Goal: Information Seeking & Learning: Check status

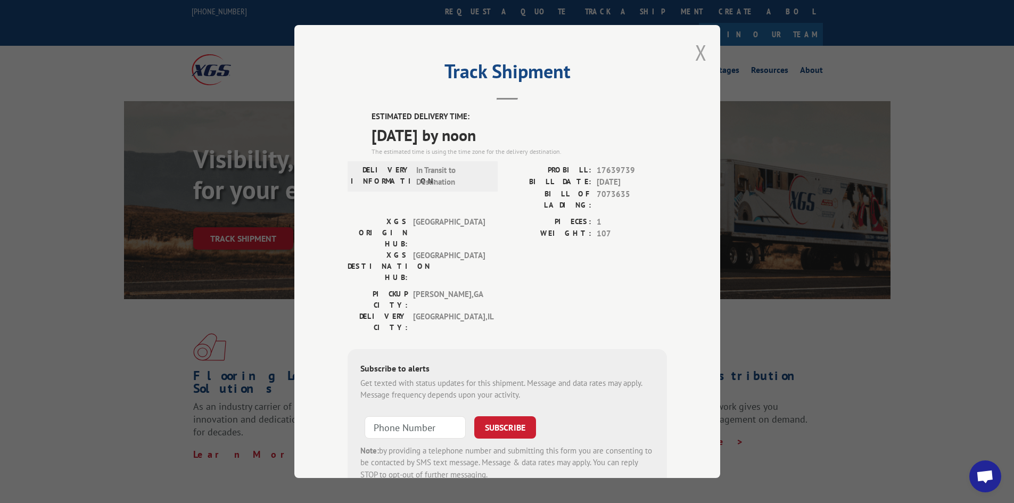
click at [696, 54] on button "Close modal" at bounding box center [701, 52] width 12 height 28
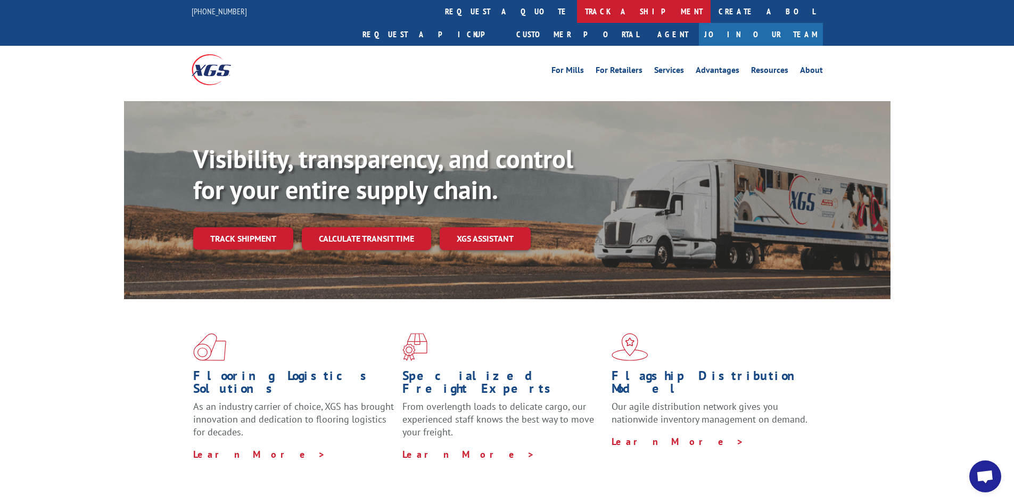
click at [577, 9] on link "track a shipment" at bounding box center [644, 11] width 134 height 23
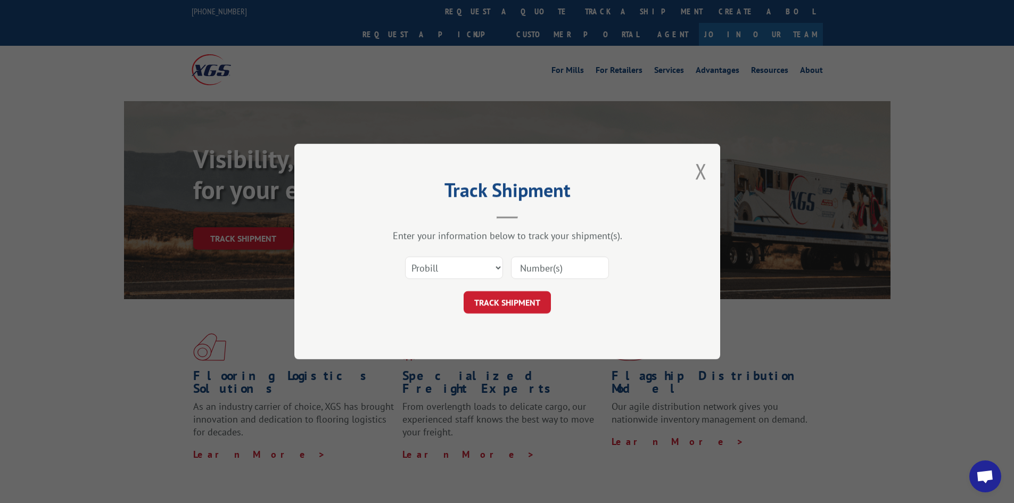
click at [548, 270] on input at bounding box center [560, 268] width 98 height 22
paste input "17639296"
type input "17639296"
click at [511, 301] on button "TRACK SHIPMENT" at bounding box center [507, 302] width 87 height 22
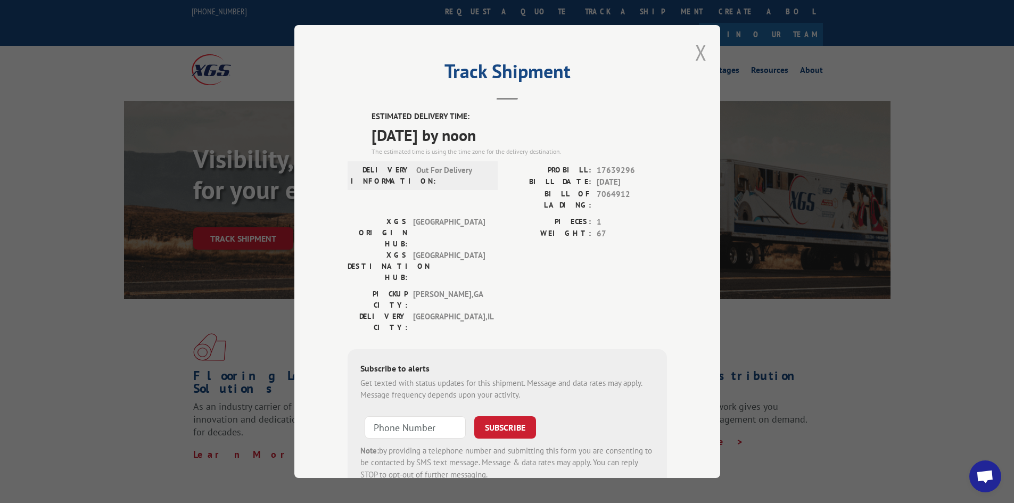
click at [695, 44] on button "Close modal" at bounding box center [701, 52] width 12 height 28
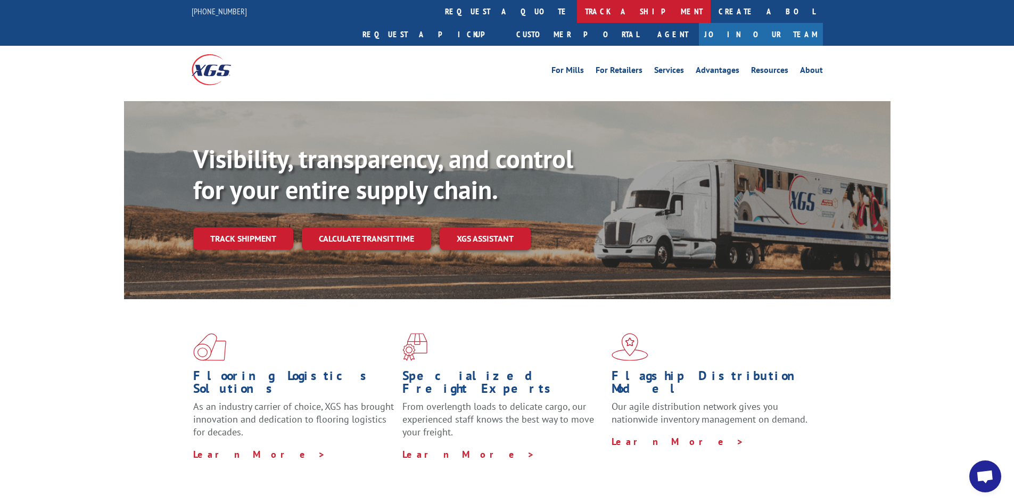
click at [577, 9] on link "track a shipment" at bounding box center [644, 11] width 134 height 23
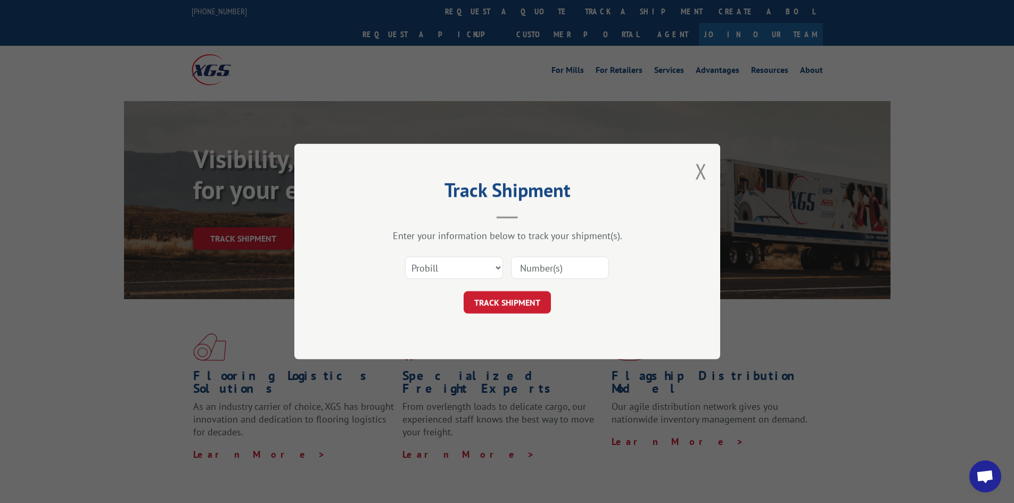
click at [559, 264] on input at bounding box center [560, 268] width 98 height 22
paste input "17480315"
type input "17480315"
click at [512, 308] on button "TRACK SHIPMENT" at bounding box center [507, 302] width 87 height 22
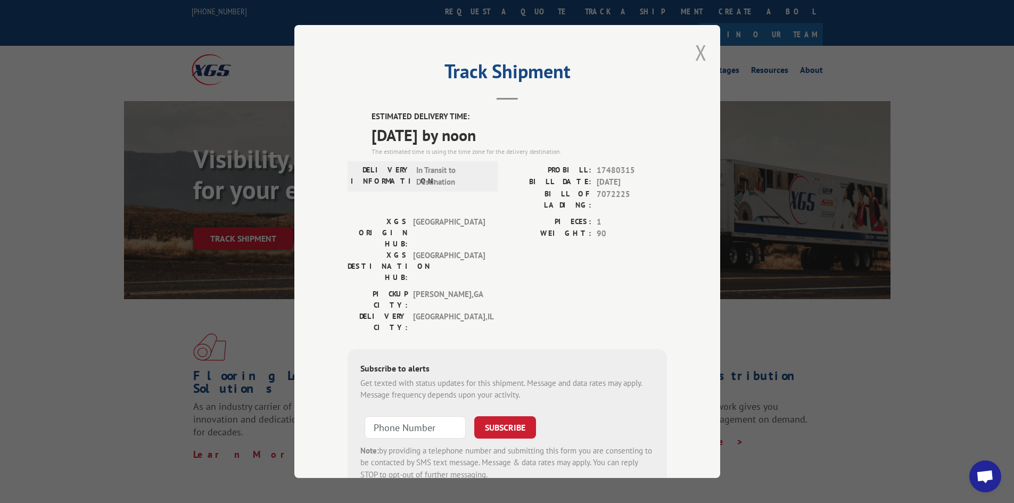
click at [699, 46] on button "Close modal" at bounding box center [701, 52] width 12 height 28
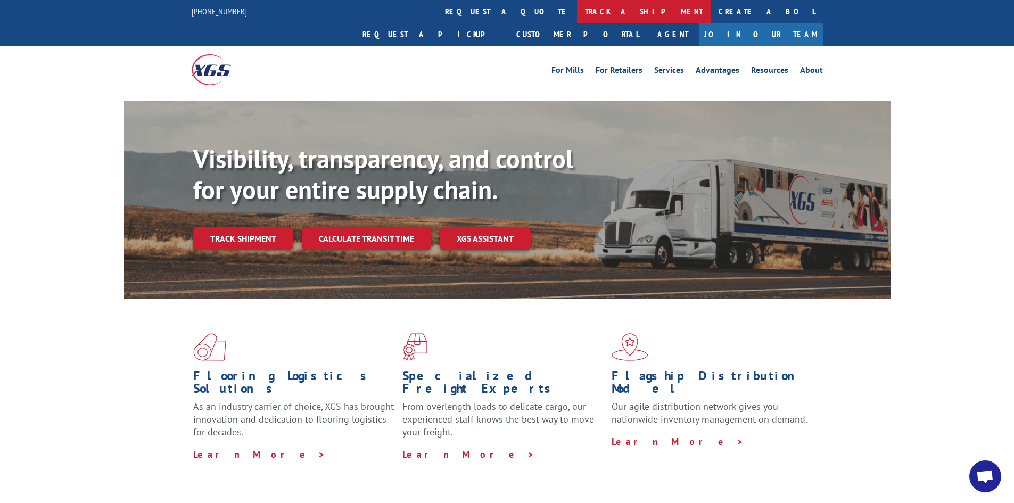
click at [577, 11] on link "track a shipment" at bounding box center [644, 11] width 134 height 23
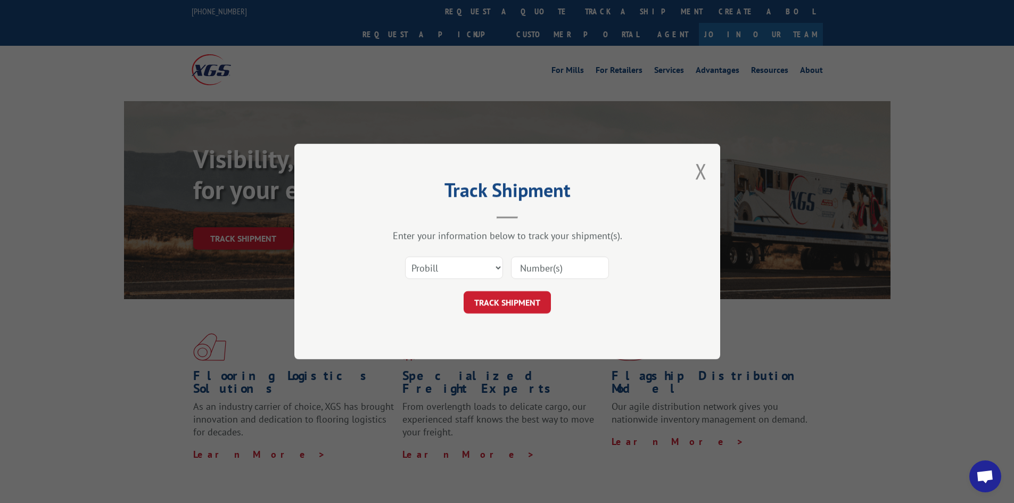
click at [573, 270] on input at bounding box center [560, 268] width 98 height 22
paste input "17639739"
type input "17639739"
click at [506, 302] on button "TRACK SHIPMENT" at bounding box center [507, 302] width 87 height 22
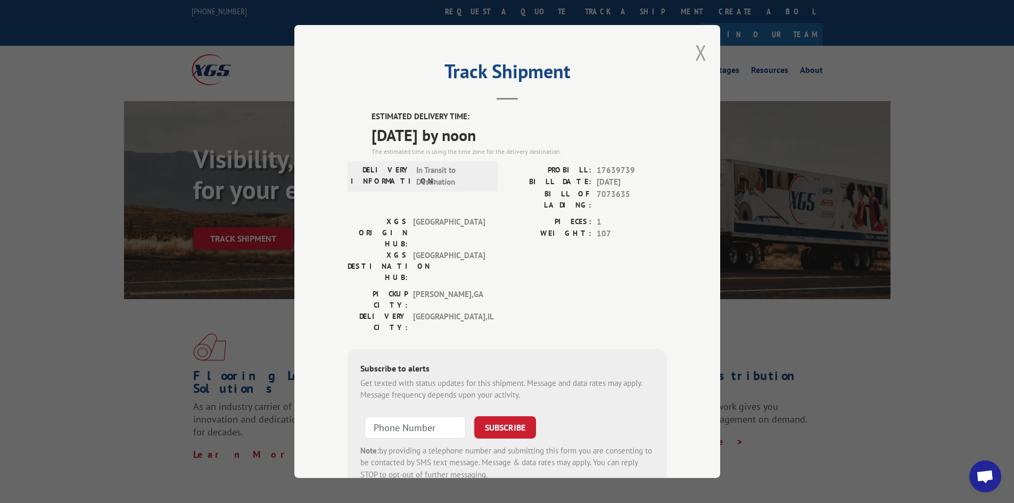
click at [696, 53] on button "Close modal" at bounding box center [701, 52] width 12 height 28
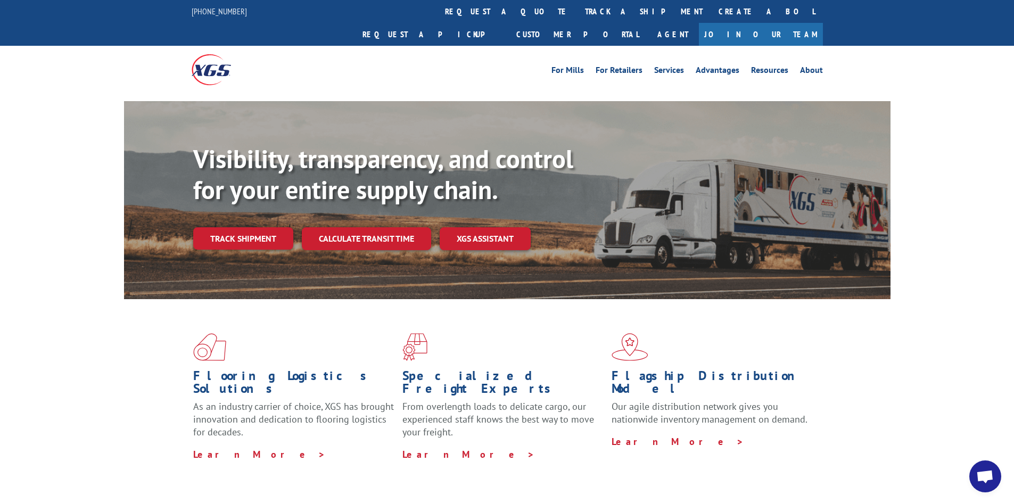
drag, startPoint x: 486, startPoint y: 13, endPoint x: 490, endPoint y: 19, distance: 7.2
click at [577, 13] on link "track a shipment" at bounding box center [644, 11] width 134 height 23
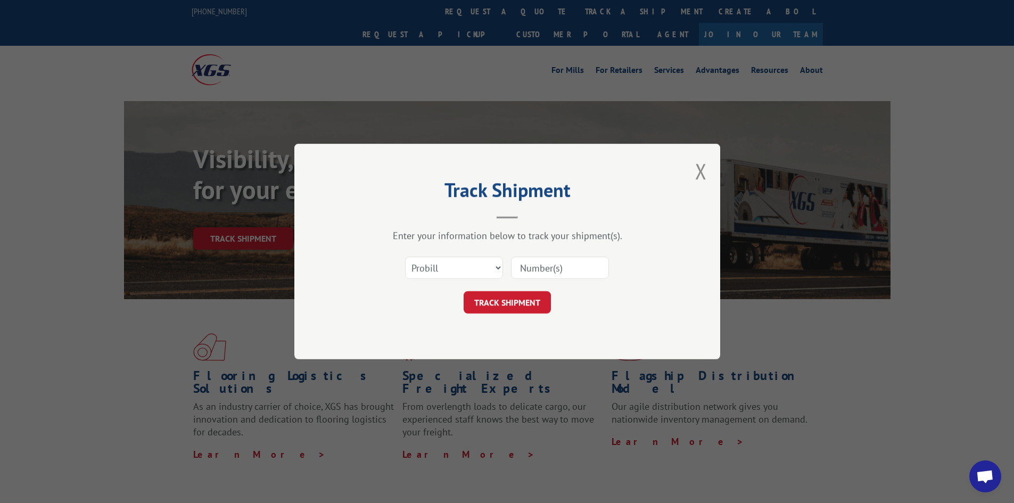
click at [559, 267] on input at bounding box center [560, 268] width 98 height 22
paste input "17480584"
type input "17480584"
drag, startPoint x: 492, startPoint y: 304, endPoint x: 503, endPoint y: 303, distance: 11.2
click at [492, 304] on button "TRACK SHIPMENT" at bounding box center [507, 302] width 87 height 22
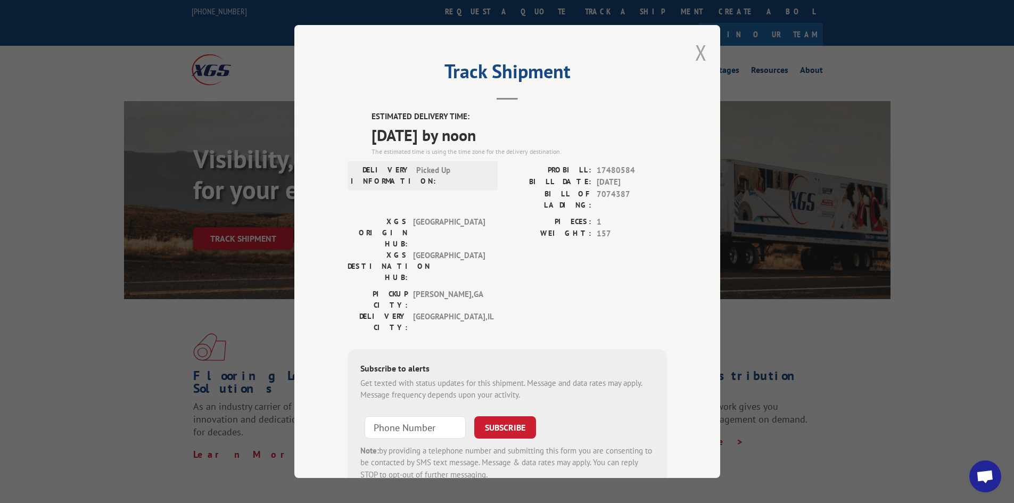
click at [696, 52] on button "Close modal" at bounding box center [701, 52] width 12 height 28
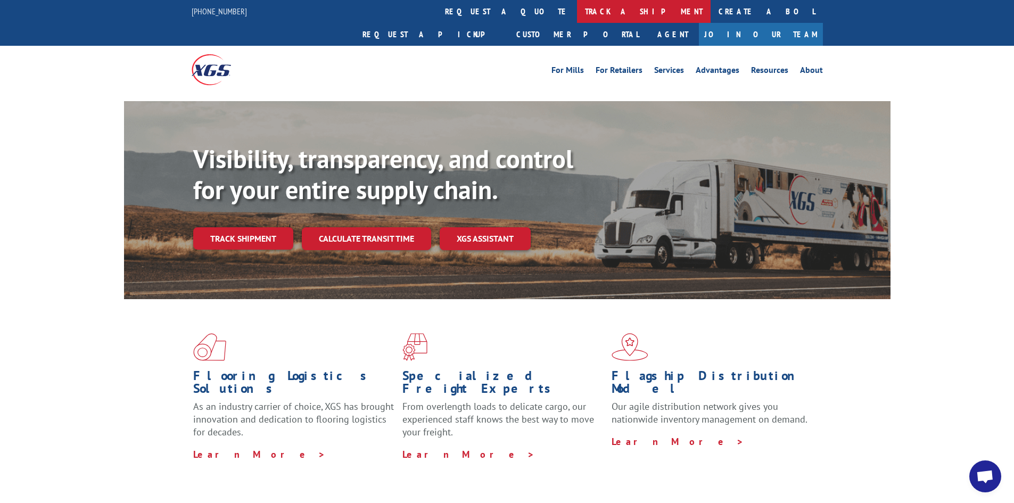
click at [577, 6] on link "track a shipment" at bounding box center [644, 11] width 134 height 23
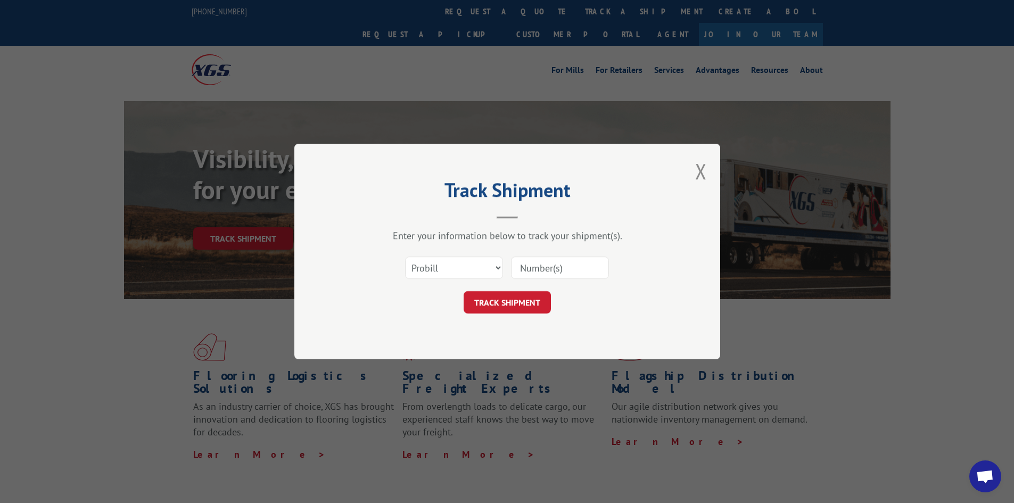
drag, startPoint x: 565, startPoint y: 266, endPoint x: 584, endPoint y: 267, distance: 19.2
click at [582, 266] on input at bounding box center [560, 268] width 98 height 22
type input "17688072"
click at [530, 301] on button "TRACK SHIPMENT" at bounding box center [507, 302] width 87 height 22
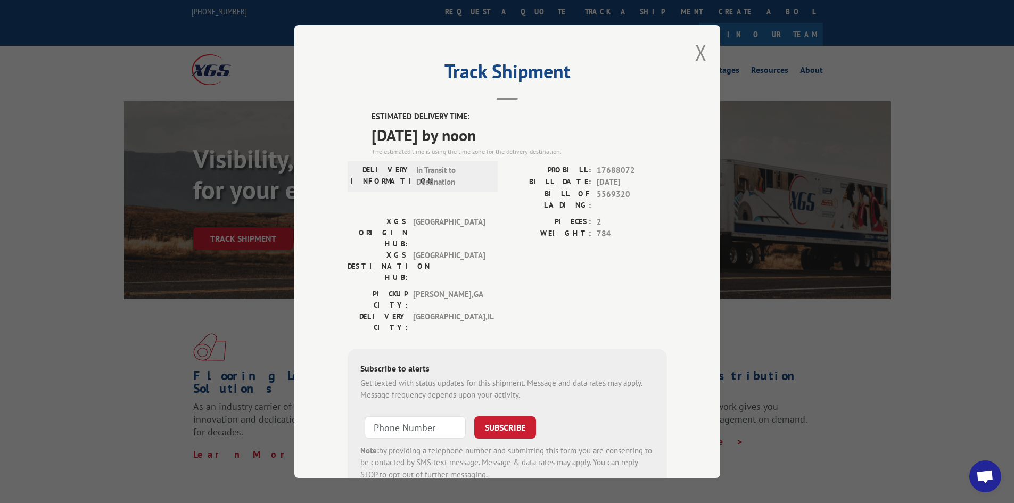
drag, startPoint x: 698, startPoint y: 57, endPoint x: 664, endPoint y: 55, distance: 33.6
click at [695, 56] on button "Close modal" at bounding box center [701, 52] width 12 height 28
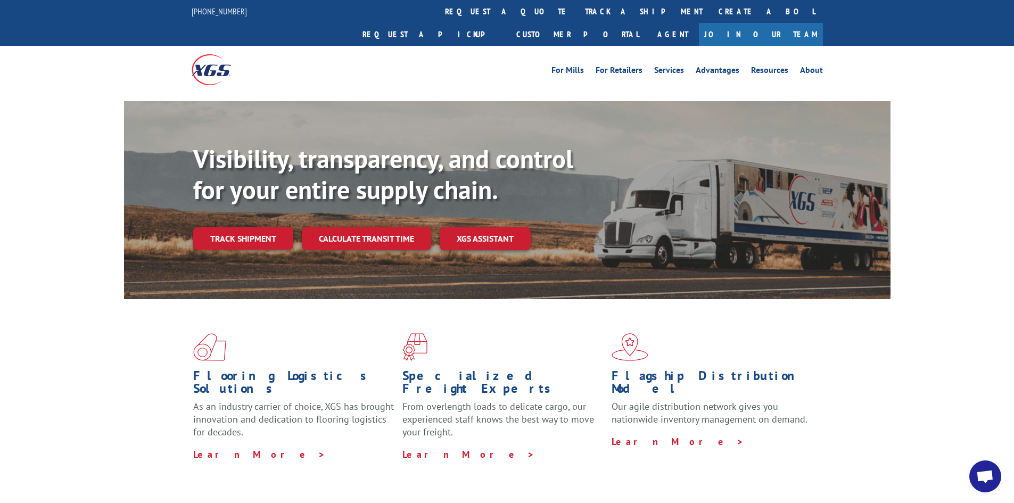
drag, startPoint x: 474, startPoint y: 9, endPoint x: 502, endPoint y: 53, distance: 52.6
click at [577, 9] on link "track a shipment" at bounding box center [644, 11] width 134 height 23
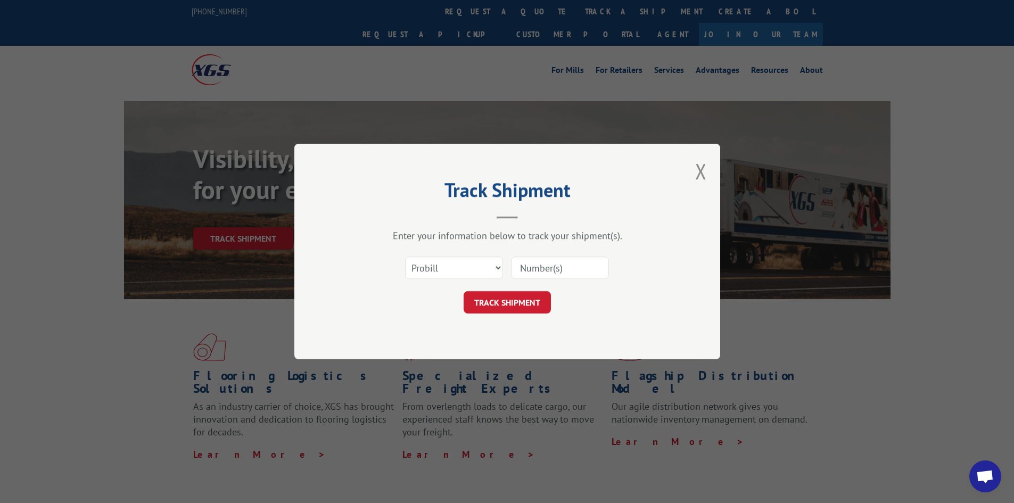
drag, startPoint x: 541, startPoint y: 269, endPoint x: 547, endPoint y: 268, distance: 6.5
click at [543, 268] on input at bounding box center [560, 268] width 98 height 22
type input "17639296"
click at [464, 291] on button "TRACK SHIPMENT" at bounding box center [507, 302] width 87 height 22
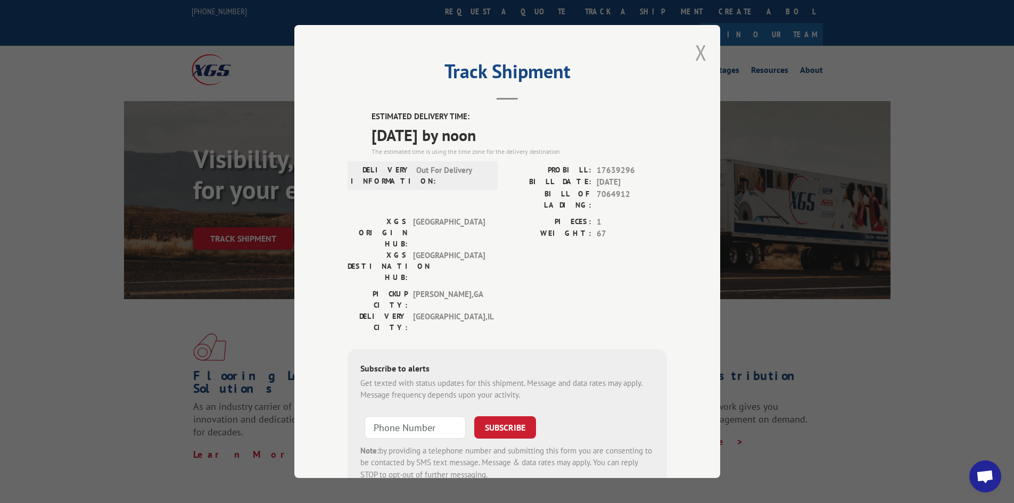
click at [695, 48] on button "Close modal" at bounding box center [701, 52] width 12 height 28
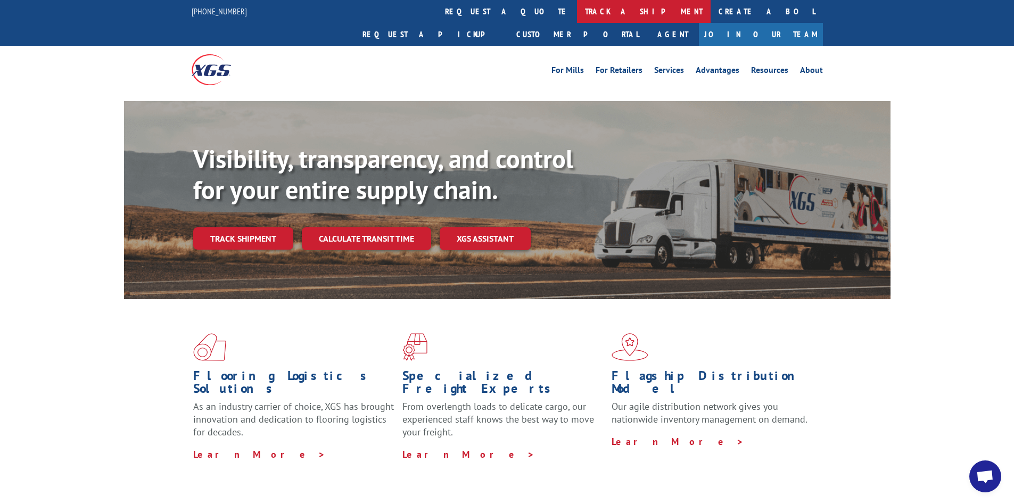
click at [577, 13] on link "track a shipment" at bounding box center [644, 11] width 134 height 23
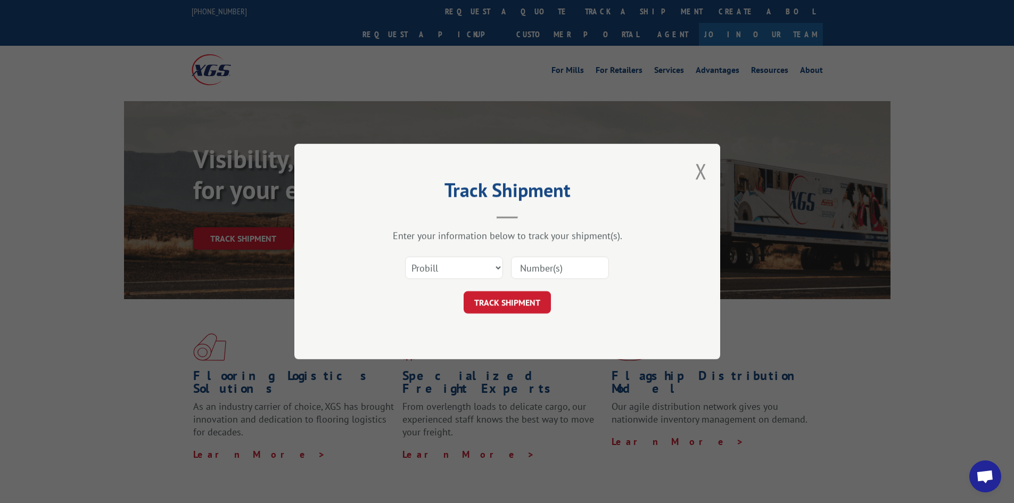
click at [578, 262] on input at bounding box center [560, 268] width 98 height 22
paste input "17480411"
type input "17480411"
click at [495, 303] on button "TRACK SHIPMENT" at bounding box center [507, 302] width 87 height 22
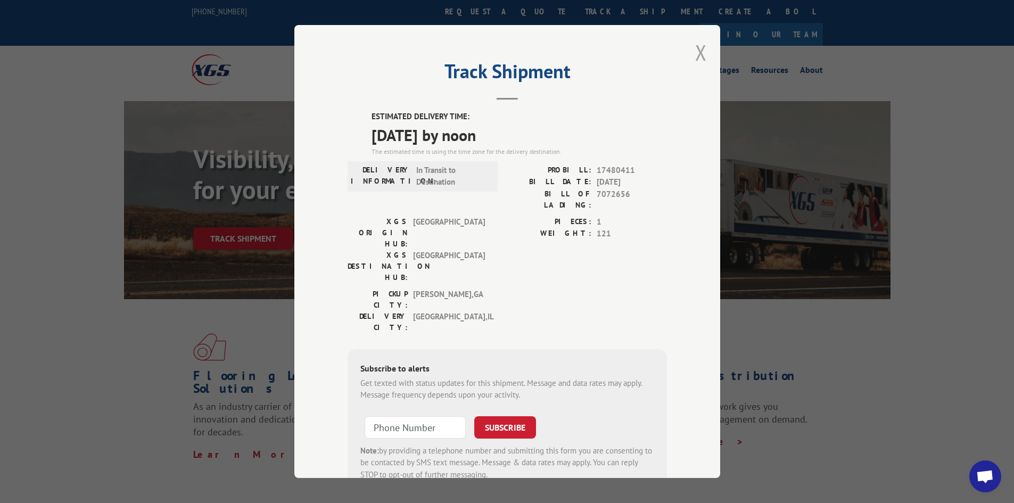
click at [695, 53] on button "Close modal" at bounding box center [701, 52] width 12 height 28
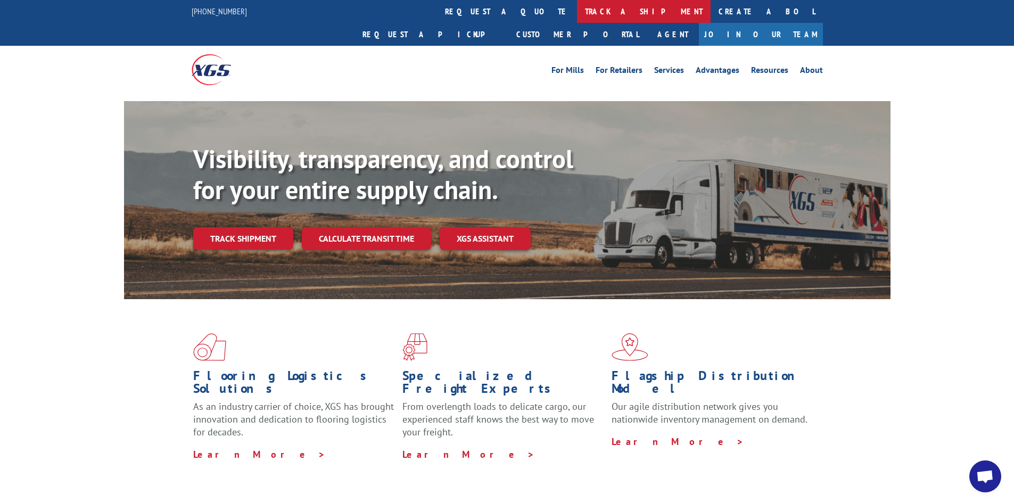
click at [577, 11] on link "track a shipment" at bounding box center [644, 11] width 134 height 23
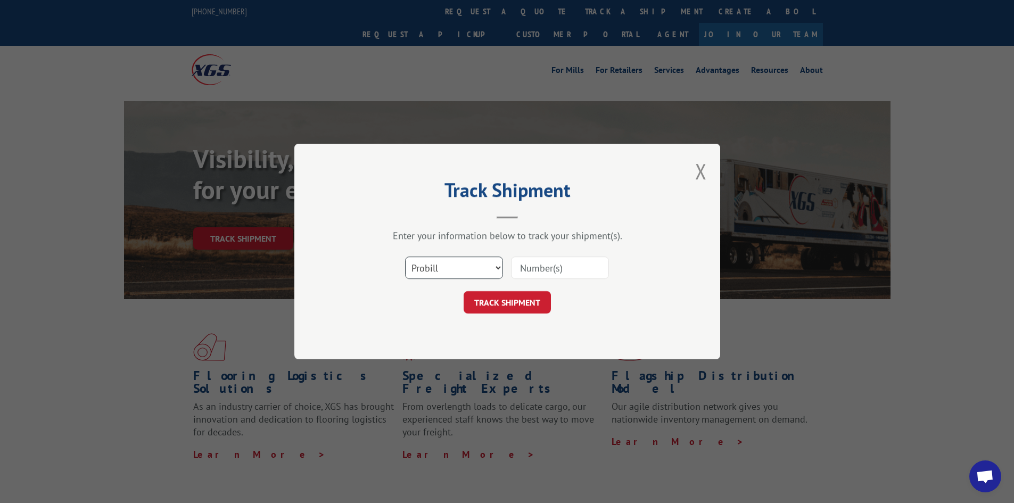
click at [432, 267] on select "Select category... Probill BOL PO" at bounding box center [454, 268] width 98 height 22
select select "bol"
click at [405, 257] on select "Select category... Probill BOL PO" at bounding box center [454, 268] width 98 height 22
click at [535, 266] on input at bounding box center [560, 268] width 98 height 22
paste input "5609061"
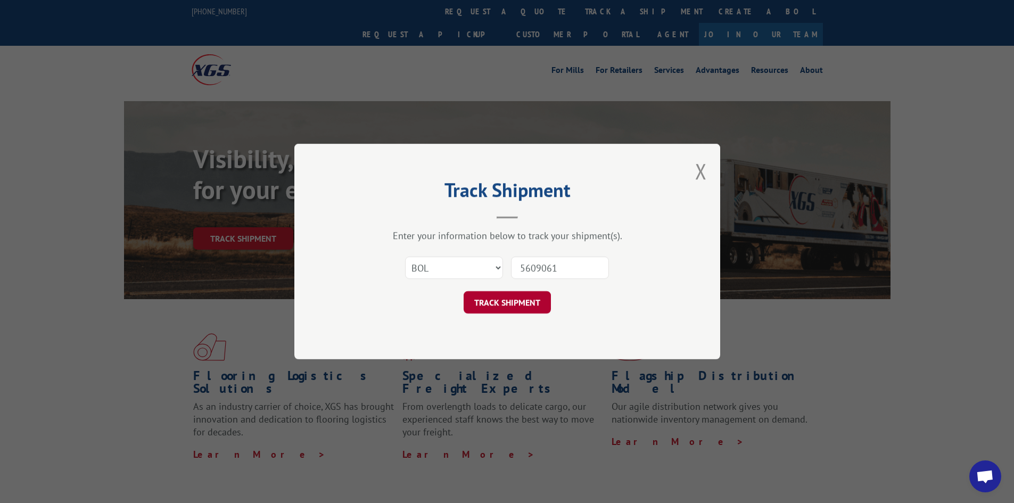
type input "5609061"
click at [523, 297] on button "TRACK SHIPMENT" at bounding box center [507, 302] width 87 height 22
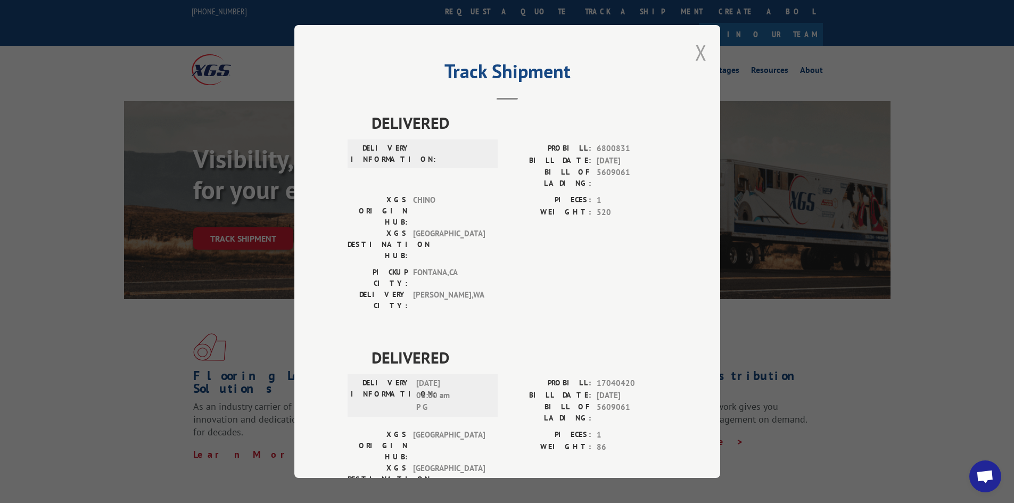
click at [698, 45] on button "Close modal" at bounding box center [701, 52] width 12 height 28
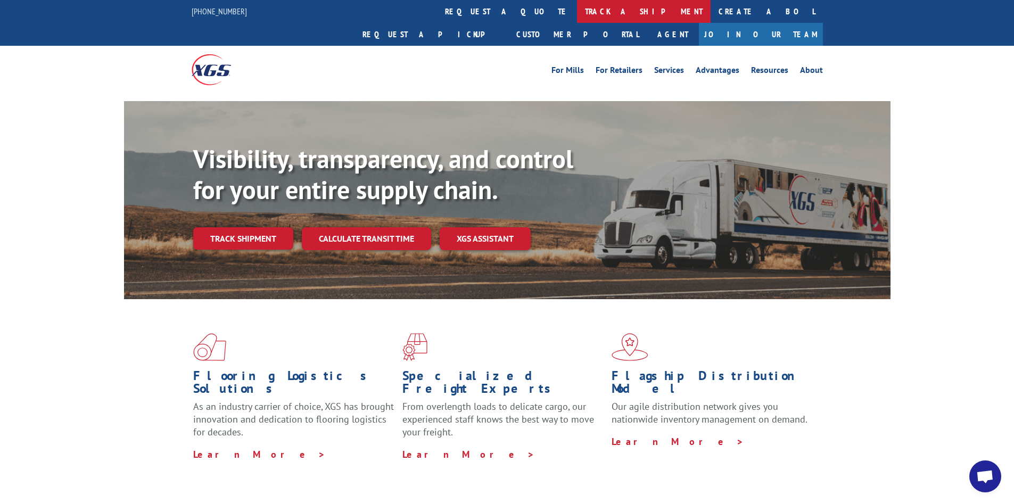
click at [577, 13] on link "track a shipment" at bounding box center [644, 11] width 134 height 23
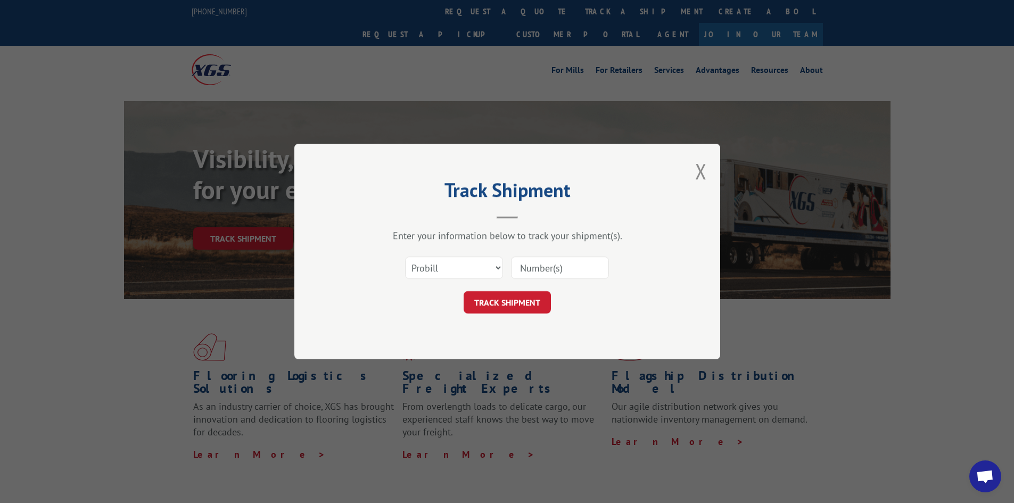
click at [567, 268] on input at bounding box center [560, 268] width 98 height 22
type input "17692724"
click at [464, 291] on button "TRACK SHIPMENT" at bounding box center [507, 302] width 87 height 22
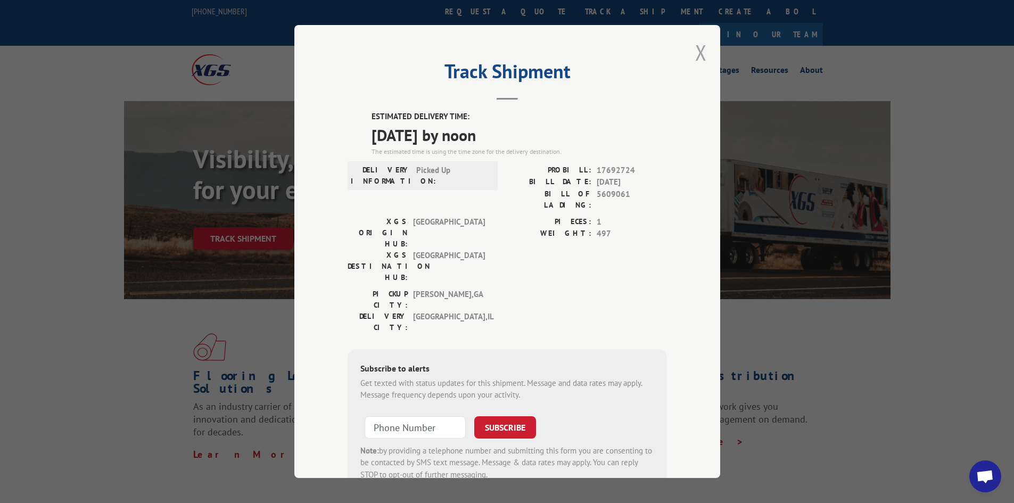
click at [696, 51] on button "Close modal" at bounding box center [701, 52] width 12 height 28
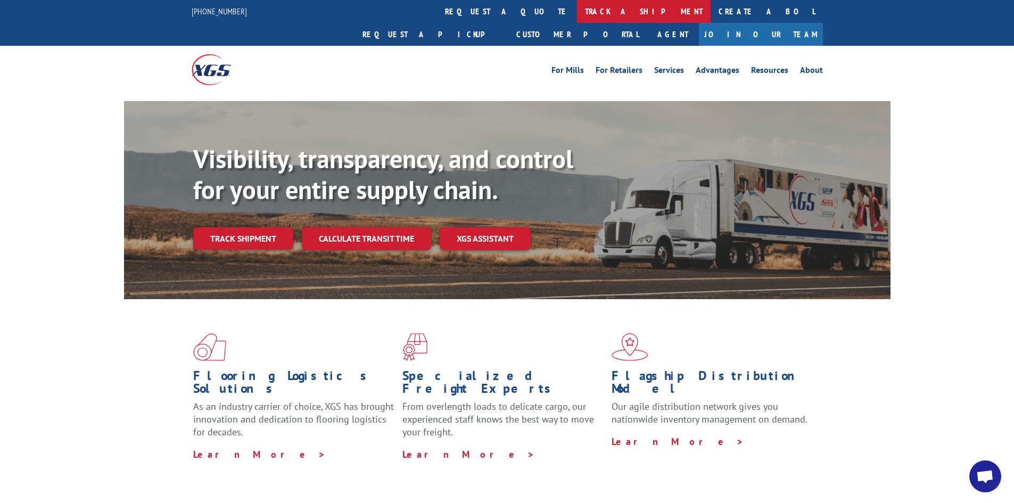
click at [577, 14] on link "track a shipment" at bounding box center [644, 11] width 134 height 23
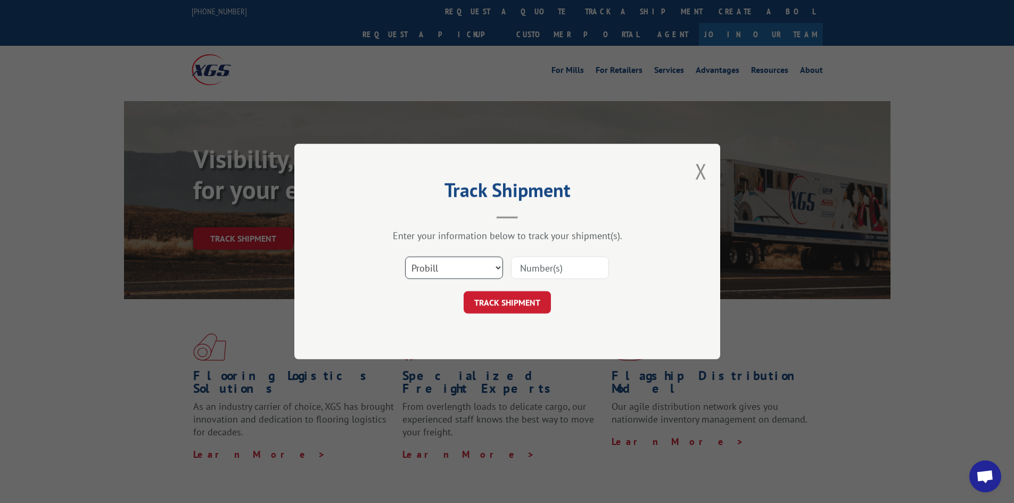
click at [450, 272] on select "Select category... Probill BOL PO" at bounding box center [454, 268] width 98 height 22
select select "po"
click at [405, 257] on select "Select category... Probill BOL PO" at bounding box center [454, 268] width 98 height 22
drag, startPoint x: 558, startPoint y: 270, endPoint x: 565, endPoint y: 270, distance: 7.5
click at [565, 270] on input at bounding box center [560, 268] width 98 height 22
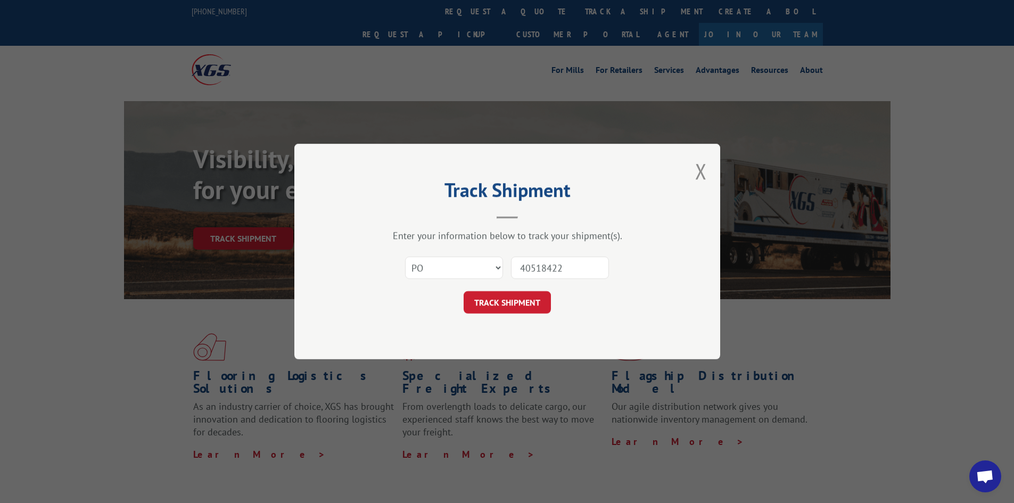
type input "40518422"
click at [464, 291] on button "TRACK SHIPMENT" at bounding box center [507, 302] width 87 height 22
